Goal: Information Seeking & Learning: Learn about a topic

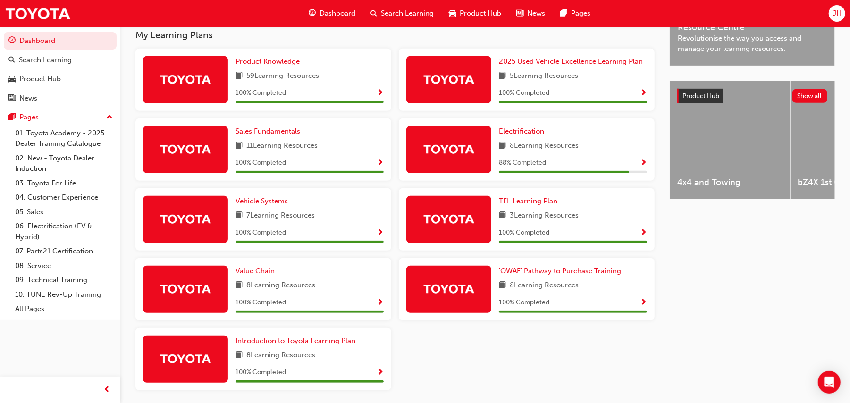
scroll to position [314, 0]
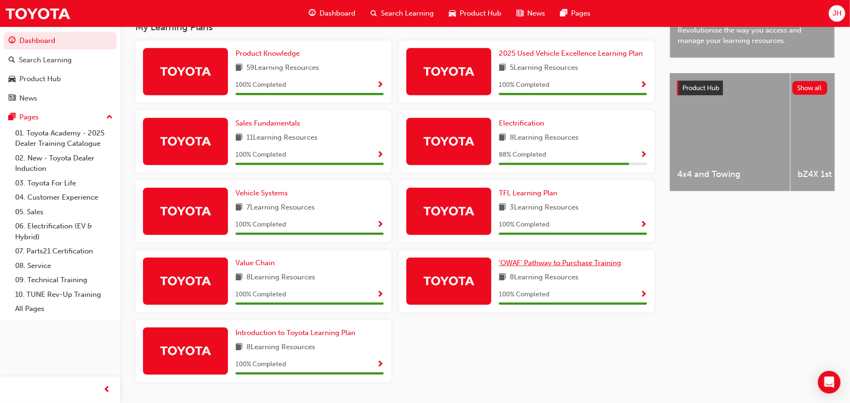
click at [561, 260] on span "'OWAF' Pathway to Purchase Training" at bounding box center [560, 263] width 122 height 8
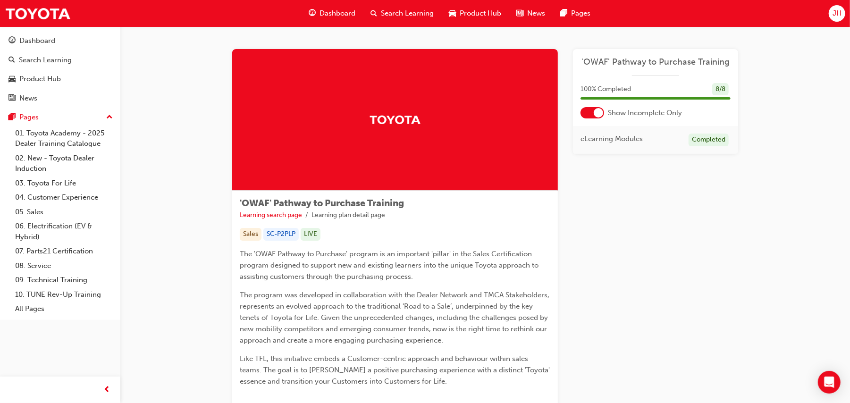
click at [591, 109] on div at bounding box center [592, 112] width 24 height 11
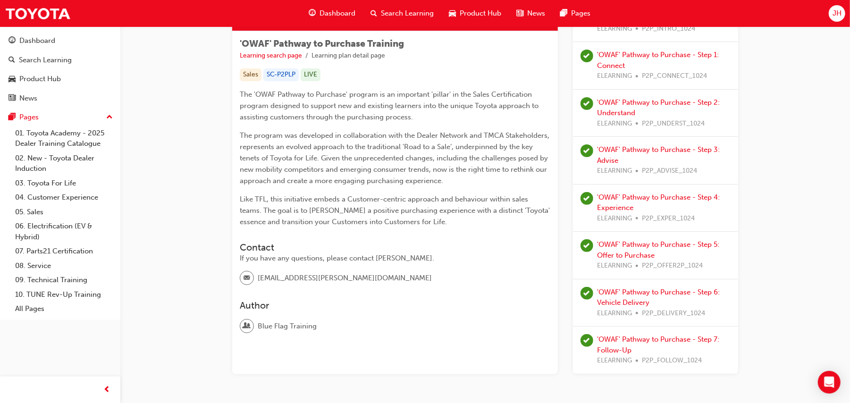
scroll to position [138, 0]
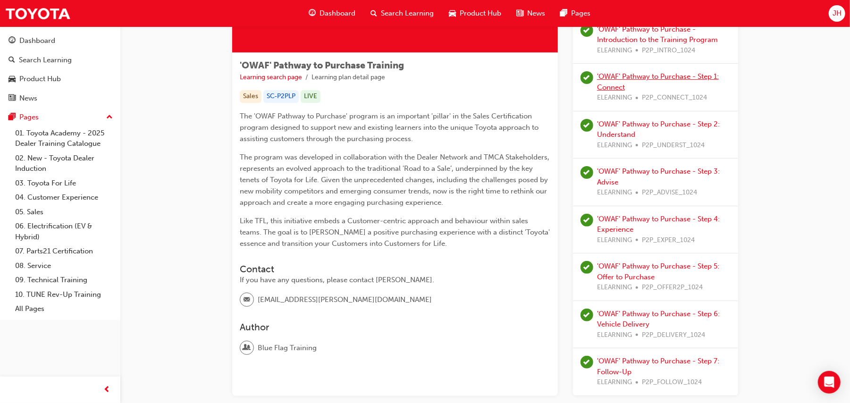
click at [619, 84] on link "'OWAF' Pathway to Purchase - Step 1: Connect" at bounding box center [658, 81] width 122 height 19
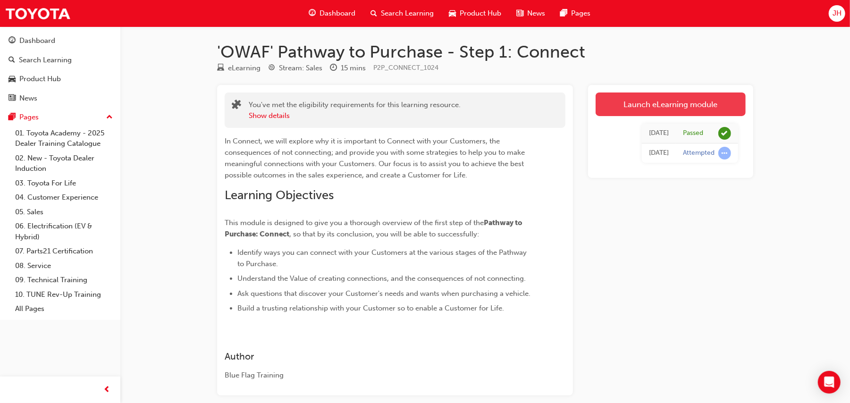
click at [684, 106] on link "Launch eLearning module" at bounding box center [670, 104] width 150 height 24
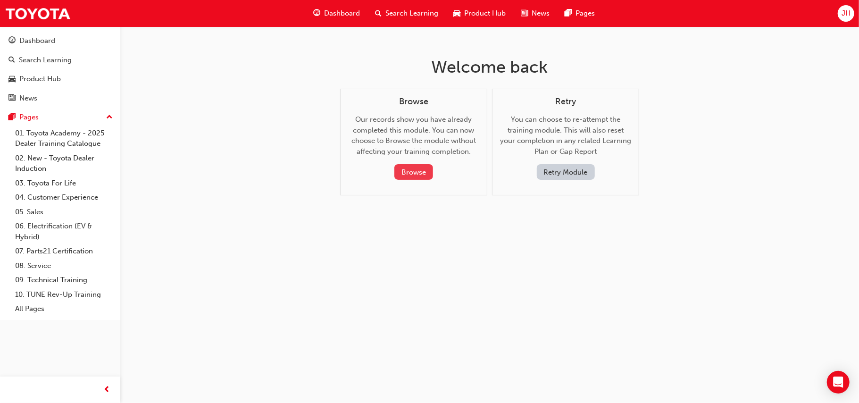
click at [422, 179] on button "Browse" at bounding box center [413, 172] width 39 height 16
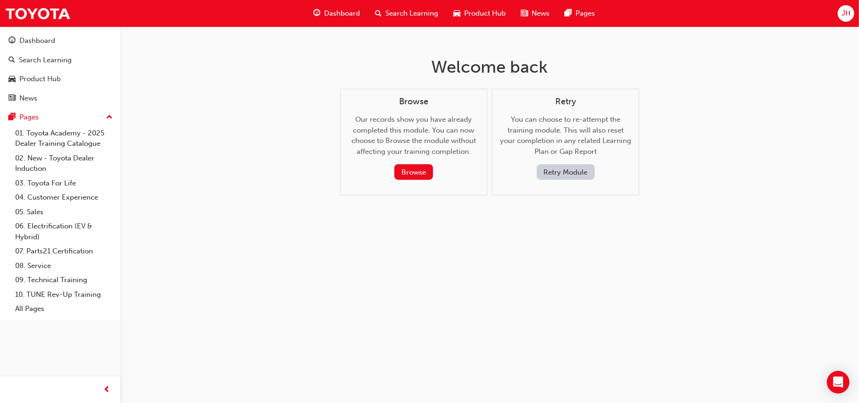
click at [434, 174] on div "Browse" at bounding box center [414, 172] width 116 height 16
click at [421, 170] on button "Browse" at bounding box center [413, 172] width 39 height 16
